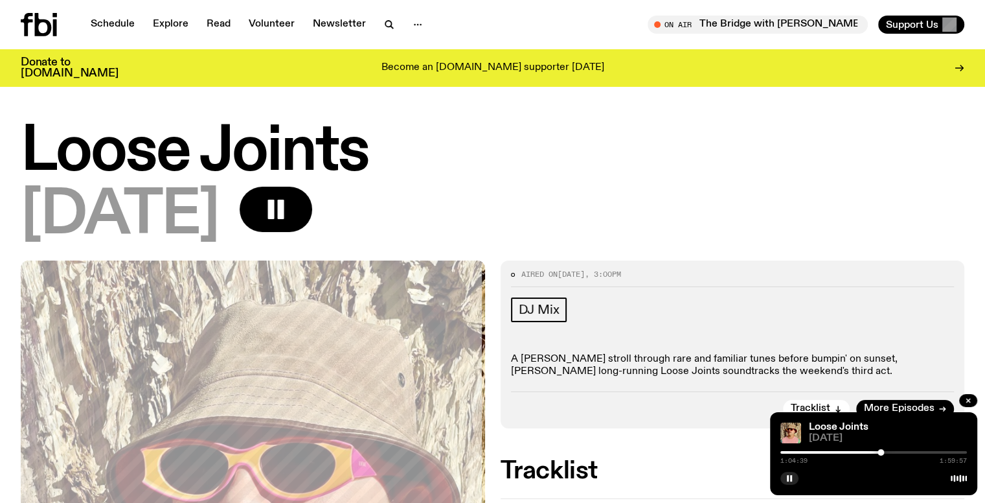
click at [883, 451] on div at bounding box center [880, 452] width 6 height 6
click at [885, 451] on div at bounding box center [885, 452] width 6 height 6
click at [888, 451] on div at bounding box center [888, 452] width 6 height 6
click at [886, 451] on div at bounding box center [888, 452] width 6 height 6
click at [885, 451] on div at bounding box center [886, 452] width 6 height 6
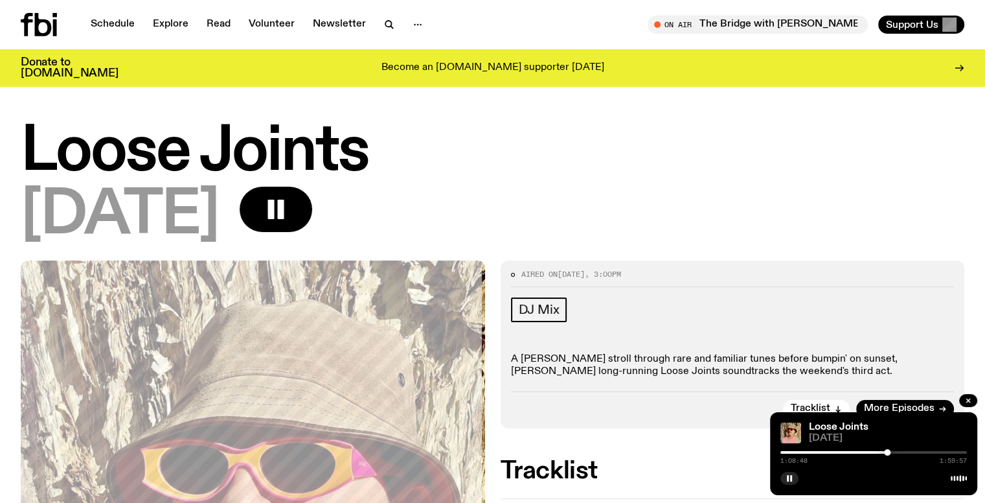
click at [887, 451] on div at bounding box center [887, 452] width 6 height 6
click at [789, 478] on icon "button" at bounding box center [790, 478] width 8 height 8
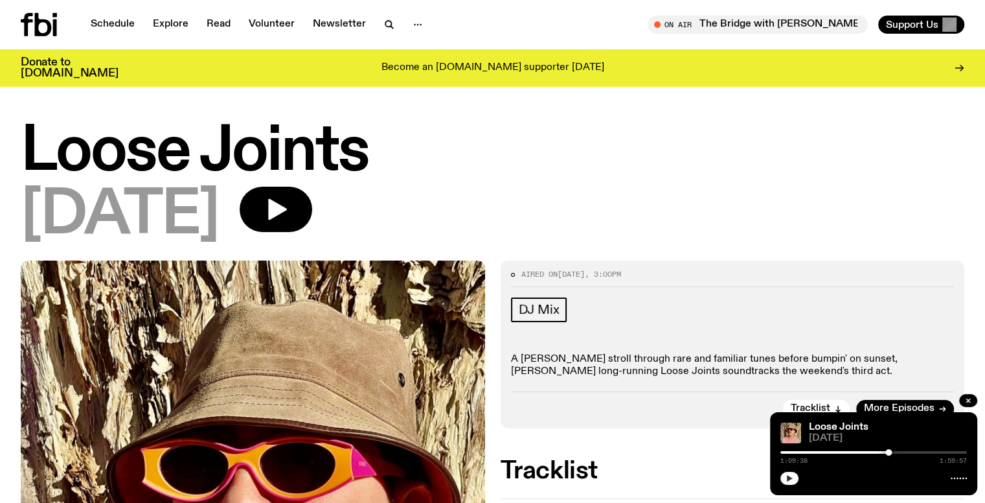
click at [889, 451] on div at bounding box center [888, 452] width 6 height 6
click at [887, 451] on div at bounding box center [888, 452] width 6 height 6
click at [787, 479] on icon "button" at bounding box center [790, 478] width 6 height 6
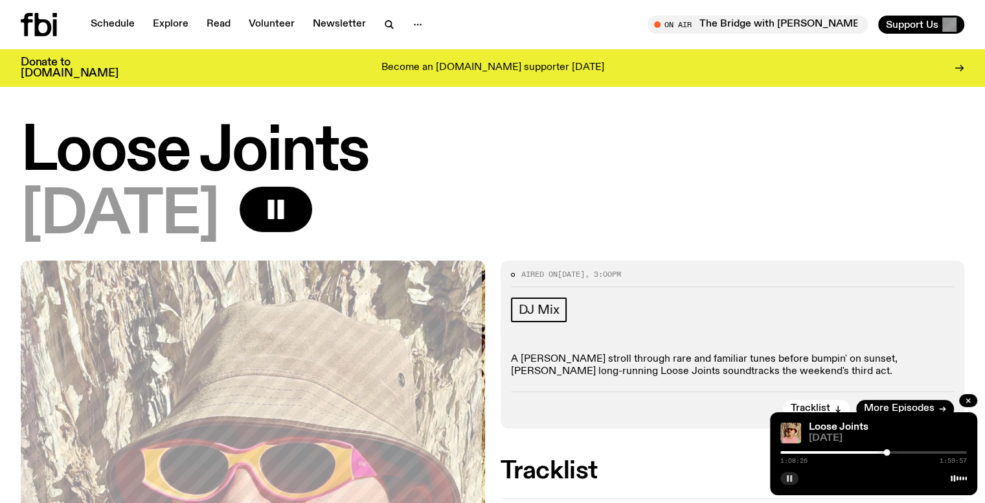
click at [888, 451] on div at bounding box center [886, 452] width 6 height 6
click at [886, 451] on div at bounding box center [888, 452] width 6 height 6
click at [888, 450] on div at bounding box center [886, 452] width 6 height 6
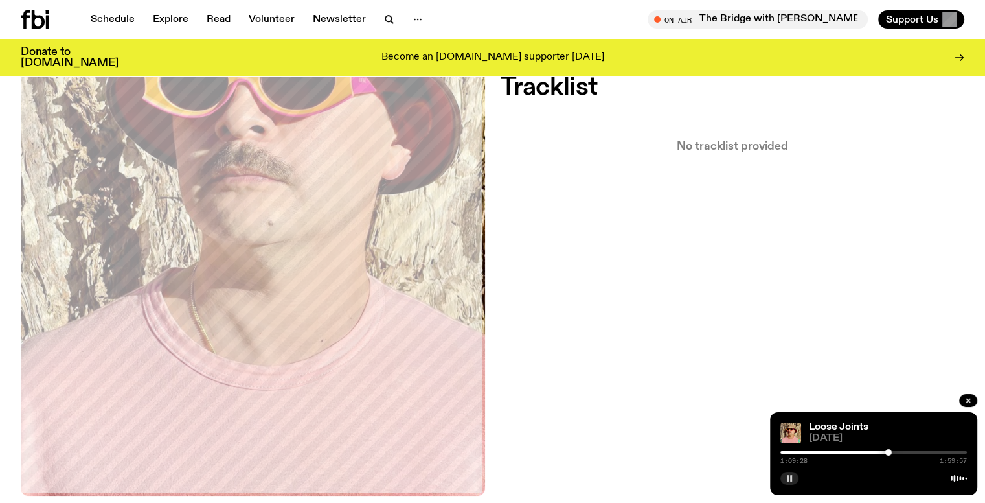
scroll to position [313, 0]
